Goal: Answer question/provide support: Share knowledge or assist other users

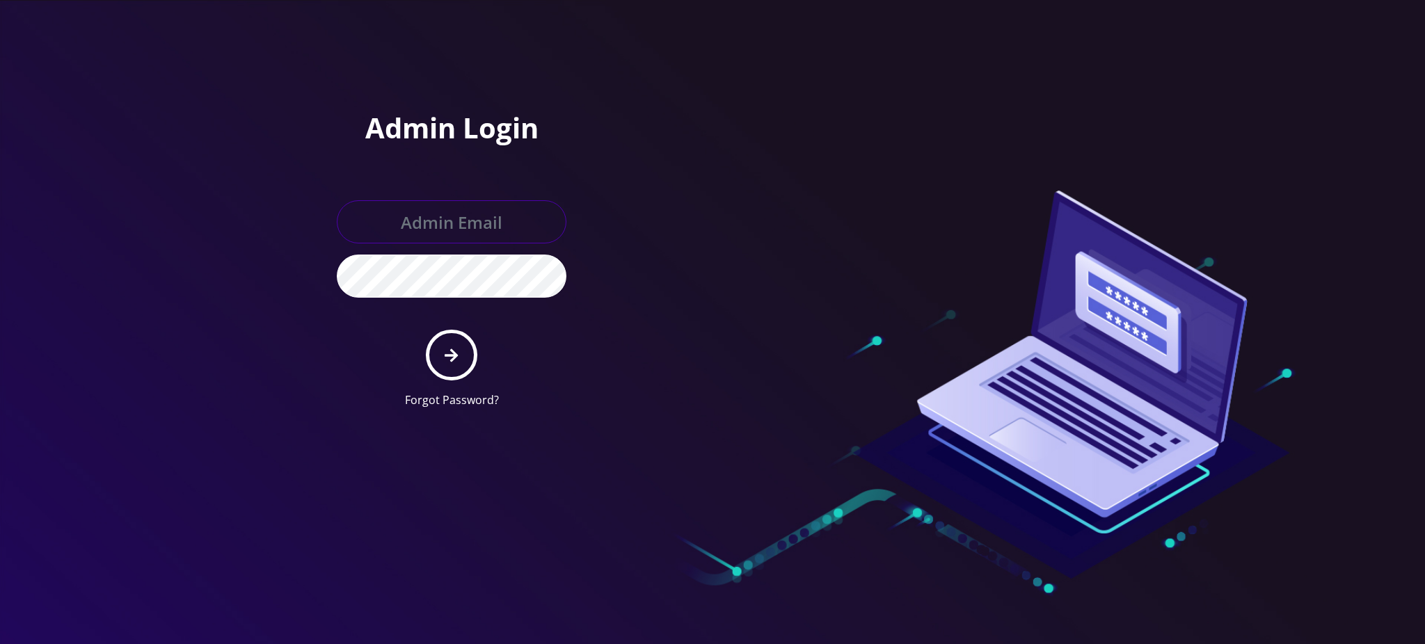
type input "rochelle@teltik.com"
click at [458, 355] on icon "submit" at bounding box center [451, 355] width 13 height 13
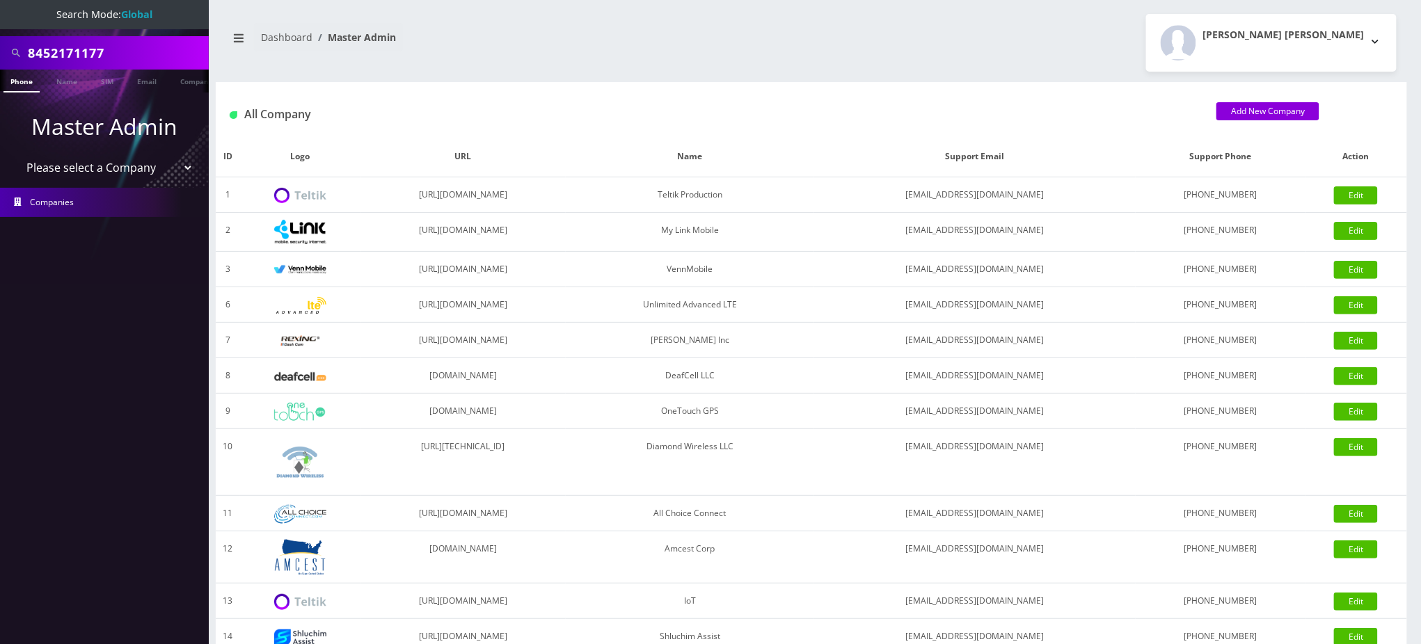
drag, startPoint x: 125, startPoint y: 54, endPoint x: 0, endPoint y: 46, distance: 124.8
click at [0, 51] on div "8452171177" at bounding box center [104, 52] width 209 height 33
paste input "18452130103"
drag, startPoint x: 35, startPoint y: 45, endPoint x: 0, endPoint y: 56, distance: 37.2
click at [0, 56] on div "18452130103" at bounding box center [104, 52] width 209 height 33
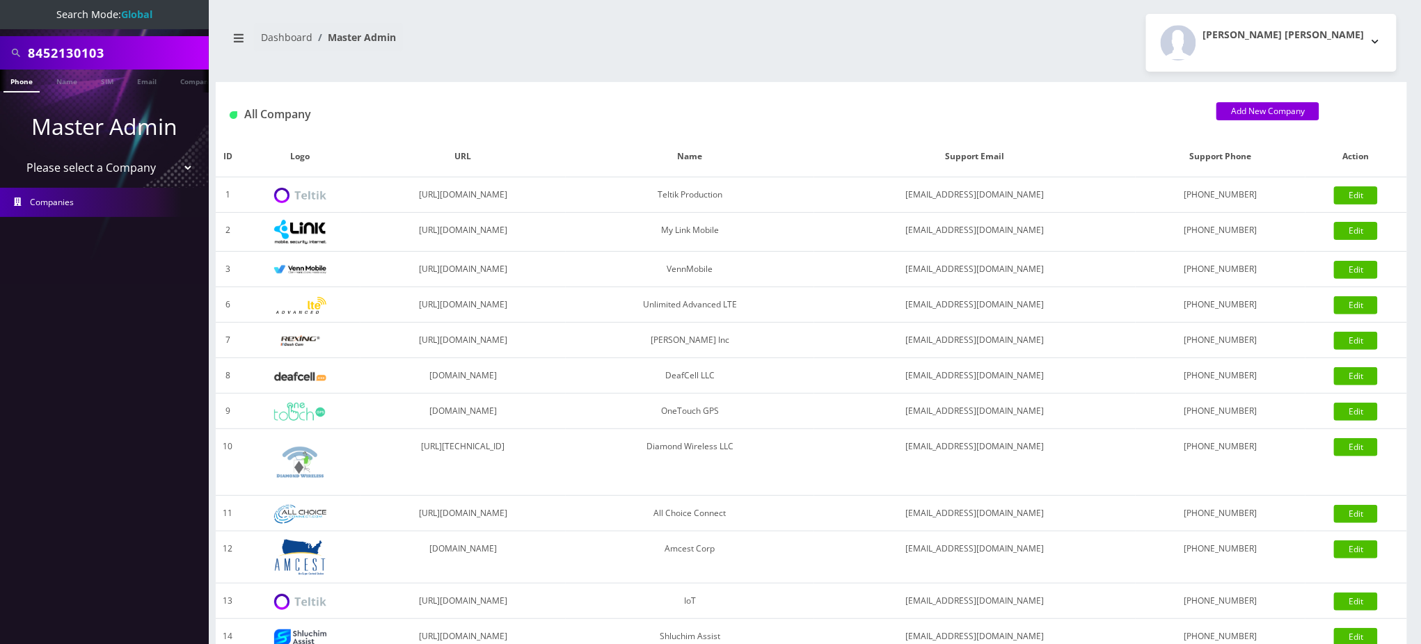
type input "8452130103"
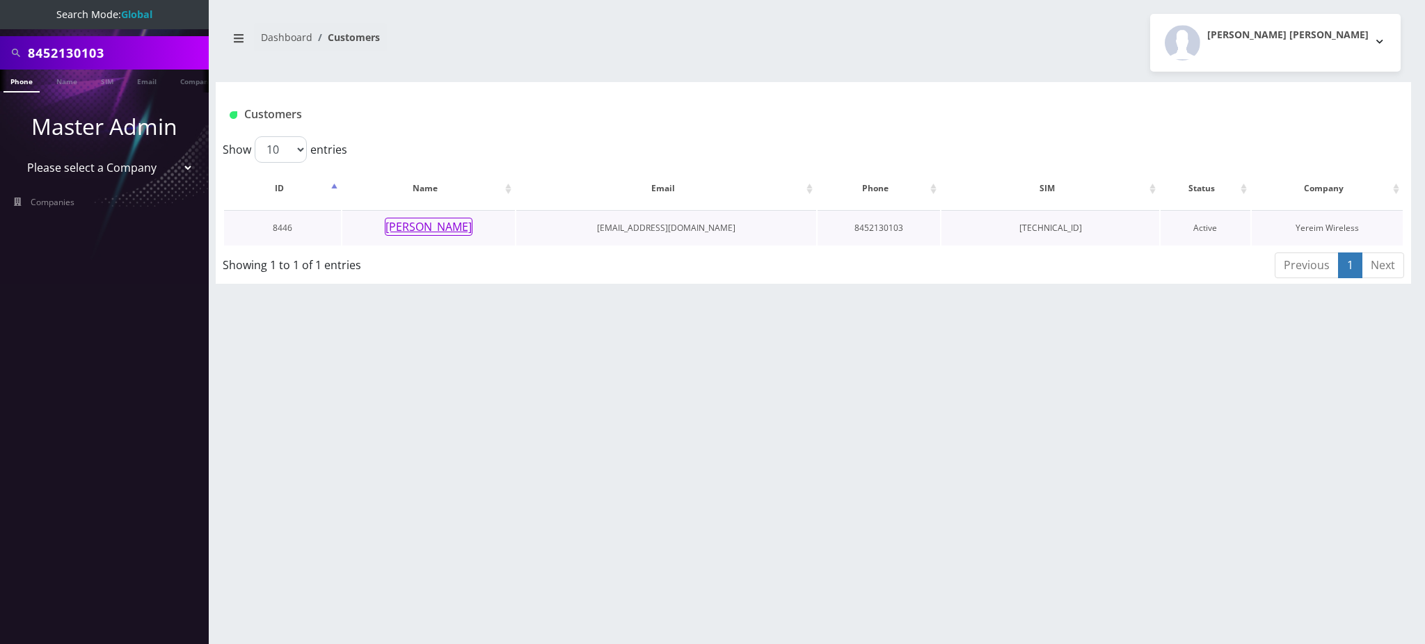
click at [427, 222] on button "[PERSON_NAME]" at bounding box center [429, 227] width 88 height 18
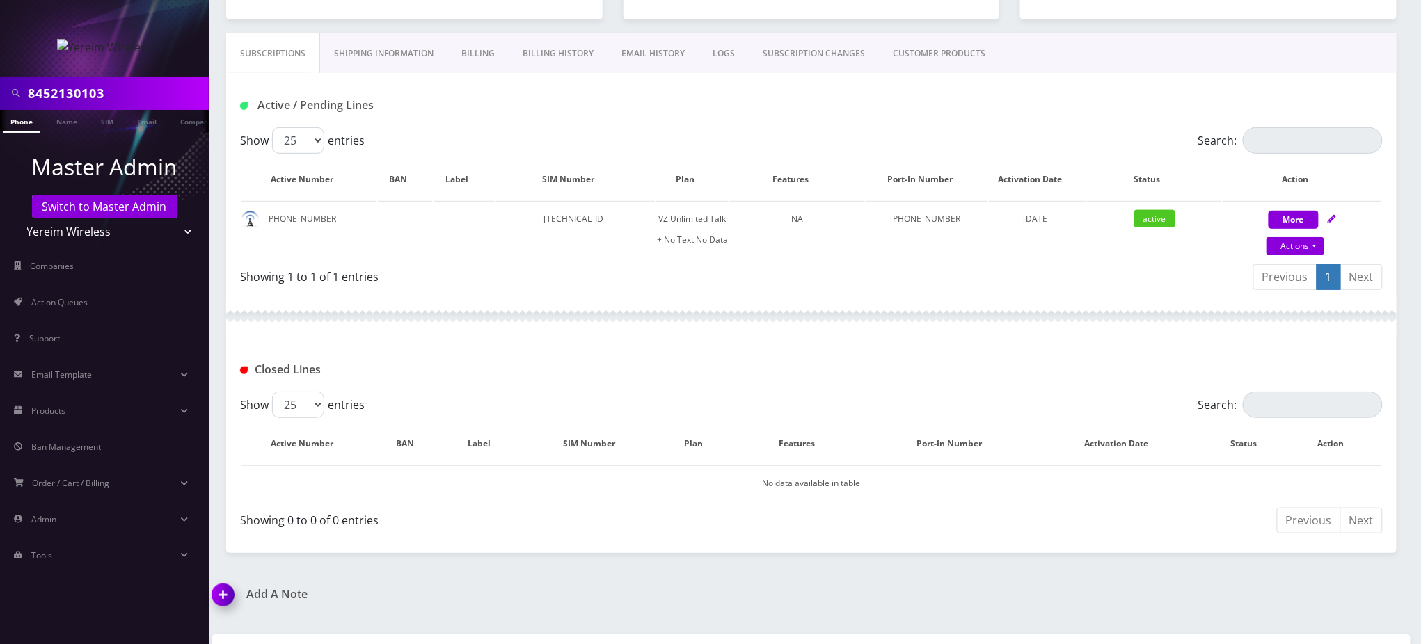
scroll to position [342, 0]
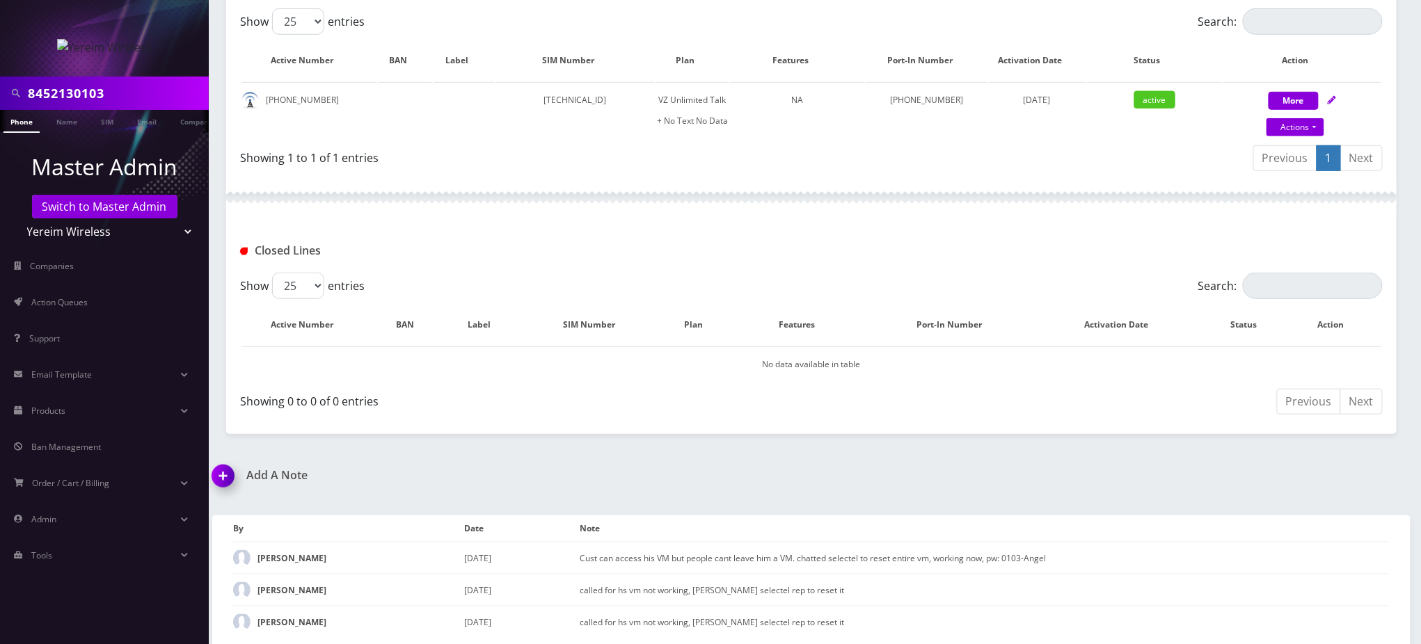
click at [704, 469] on h1 "Add A Note" at bounding box center [506, 475] width 589 height 13
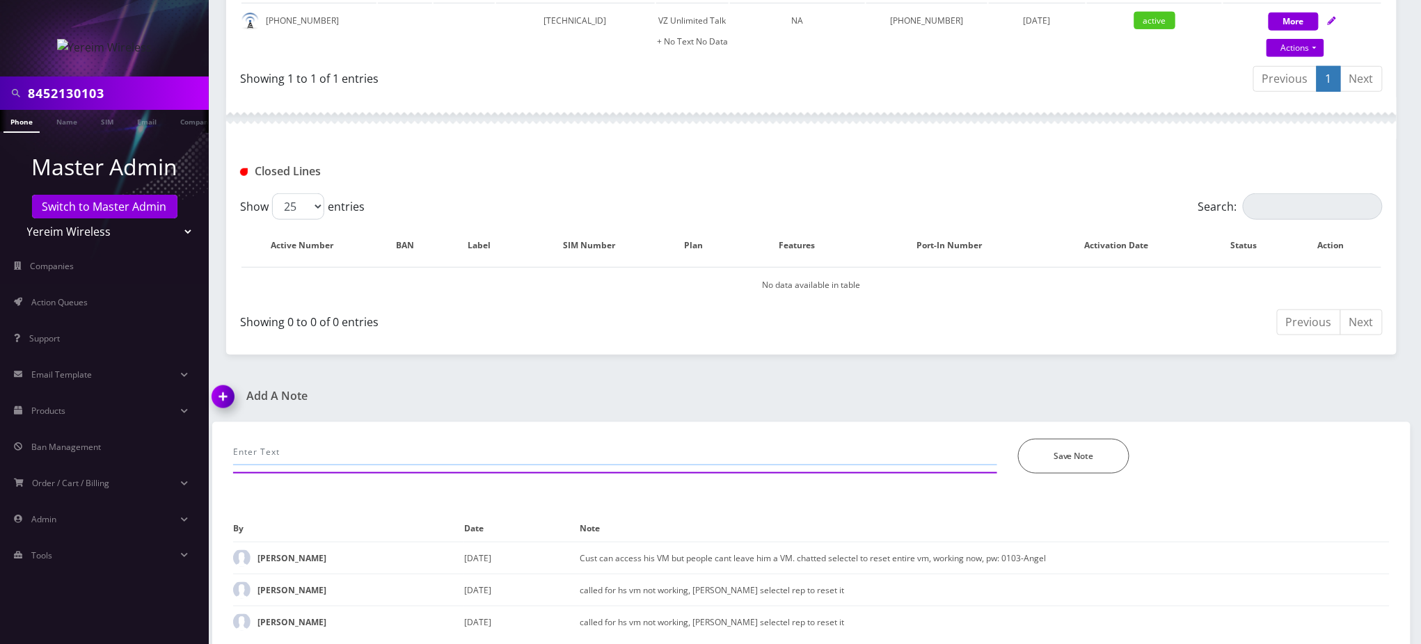
click at [597, 446] on input "text" at bounding box center [615, 452] width 764 height 26
click at [755, 442] on input "text" at bounding box center [615, 452] width 764 height 26
click at [751, 444] on input "text" at bounding box center [615, 452] width 764 height 26
click at [498, 442] on input "text" at bounding box center [615, 452] width 764 height 26
click at [455, 439] on input "text" at bounding box center [615, 452] width 764 height 26
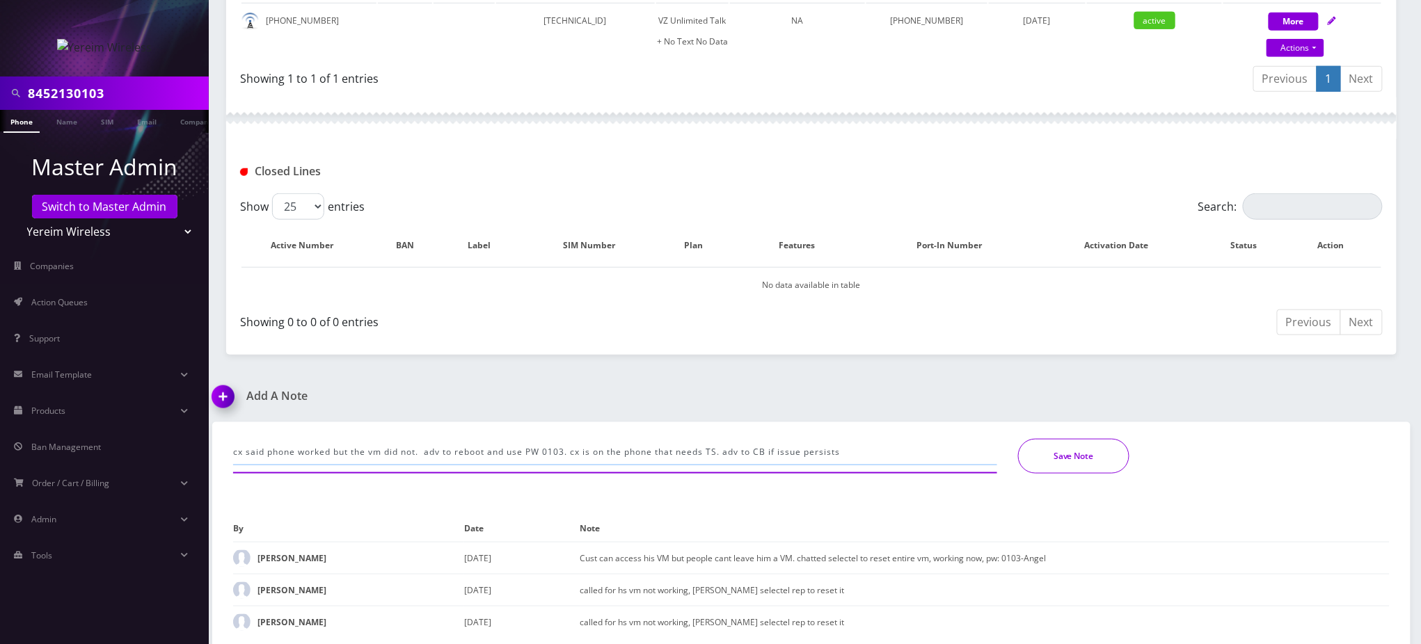
type input "cx said phone worked but the vm did not. adv to reboot and use PW 0103. cx is o…"
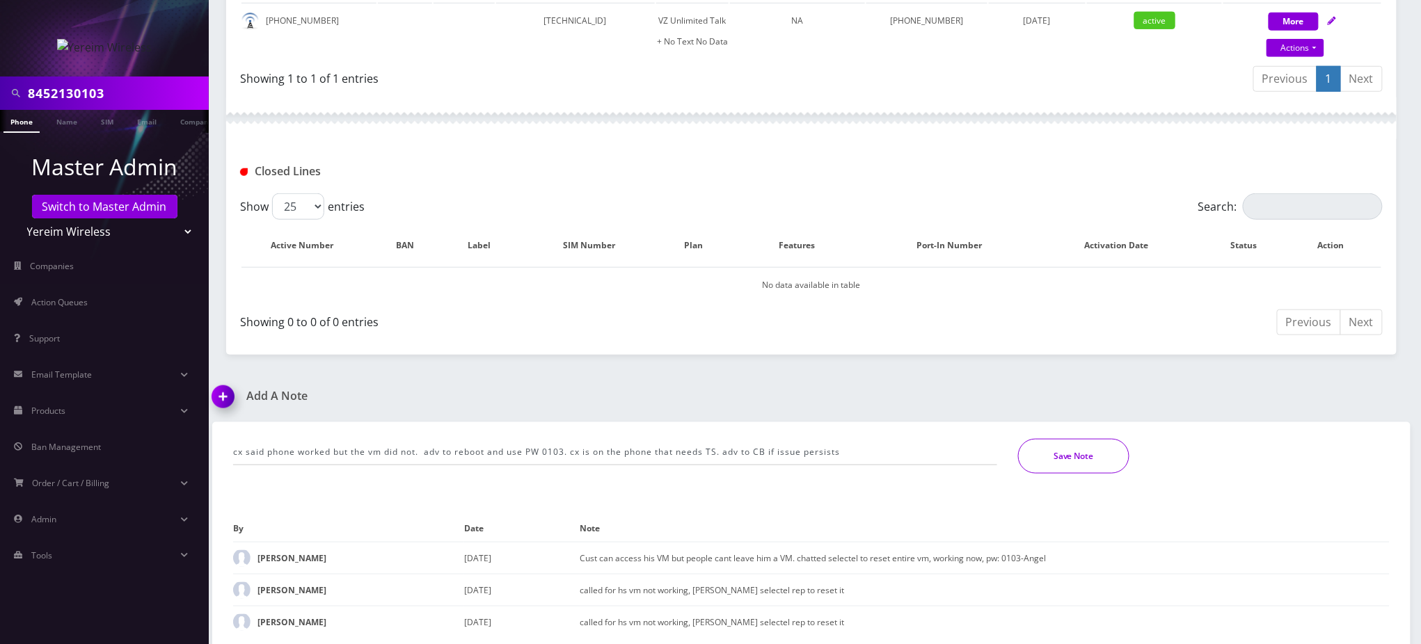
click at [1098, 452] on button "Save Note" at bounding box center [1073, 456] width 111 height 35
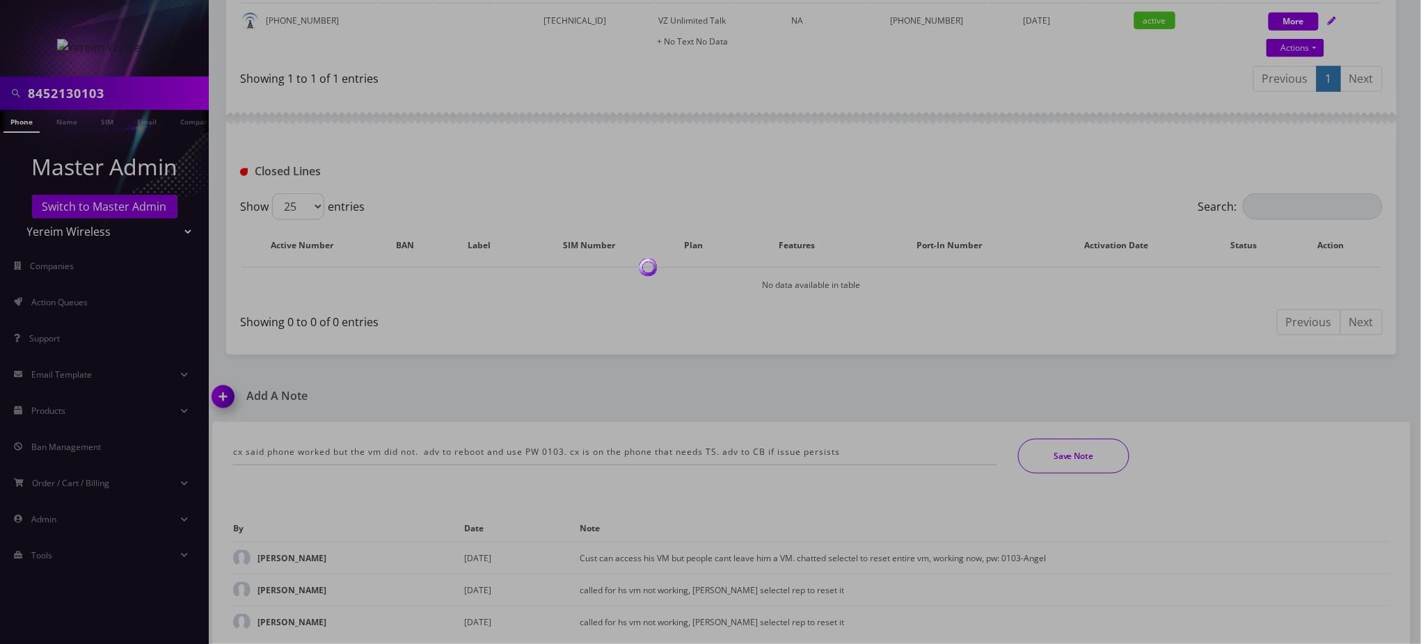
scroll to position [374, 0]
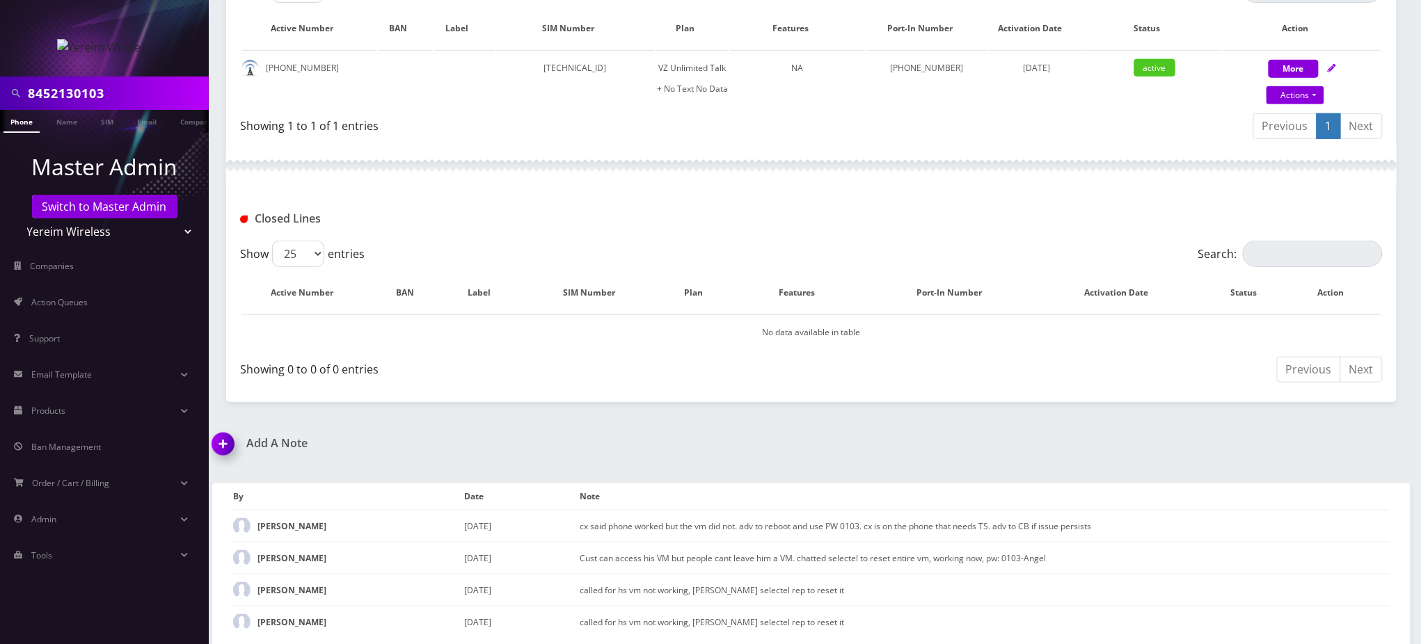
click at [657, 202] on div "Closed Lines" at bounding box center [811, 214] width 1171 height 54
click at [732, 181] on div at bounding box center [811, 166] width 1171 height 42
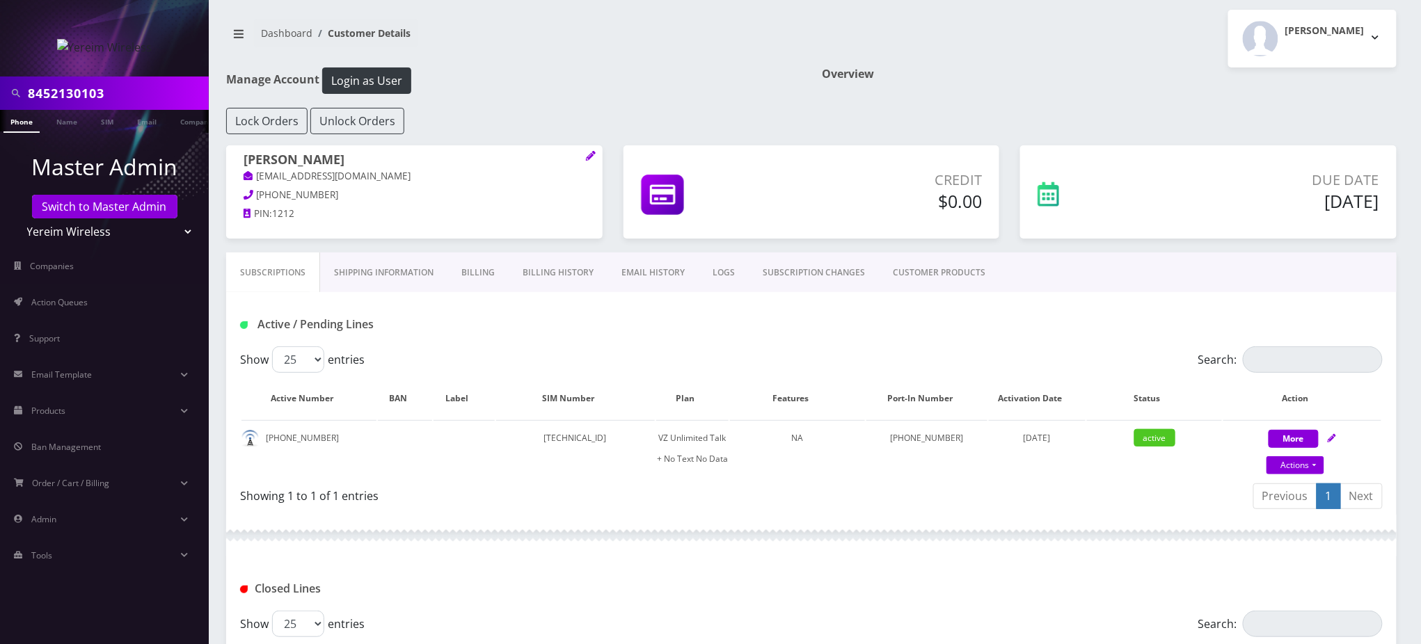
scroll to position [3, 0]
click at [707, 75] on h1 "Manage Account Login as User" at bounding box center [513, 81] width 575 height 26
